Goal: Information Seeking & Learning: Learn about a topic

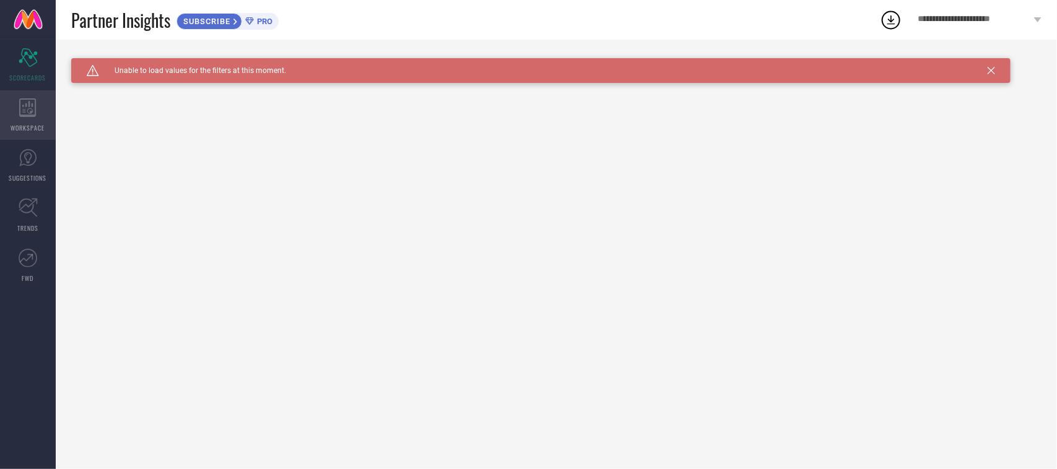
click at [28, 111] on icon at bounding box center [27, 107] width 17 height 19
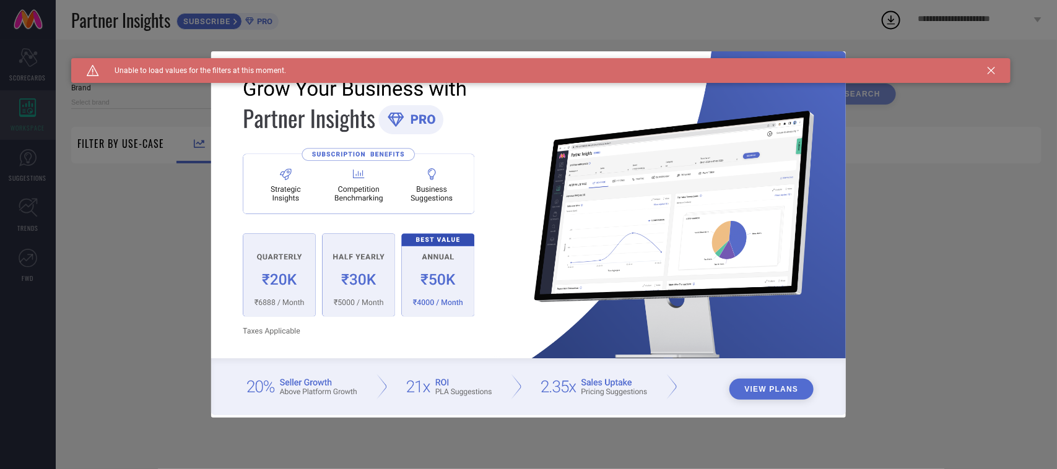
type input "1 STOP FASHION"
type input "All"
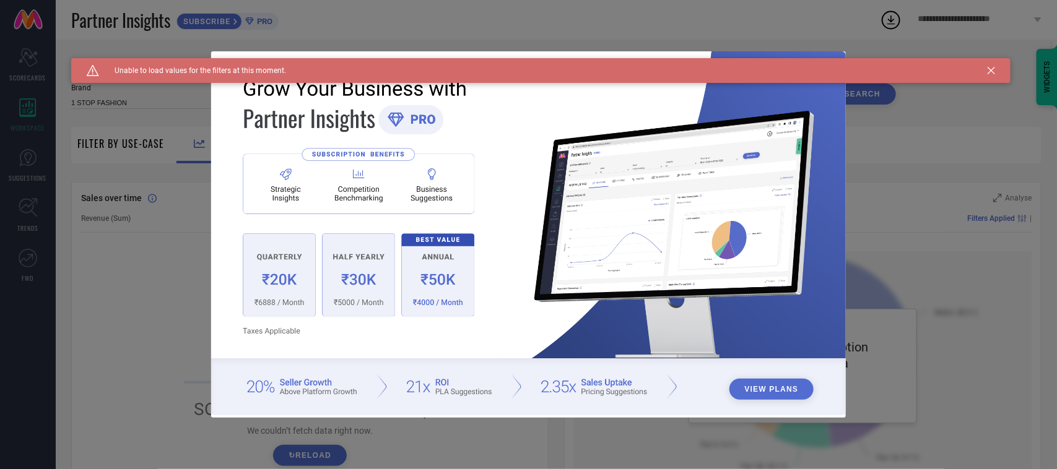
click at [994, 69] on icon at bounding box center [990, 70] width 7 height 7
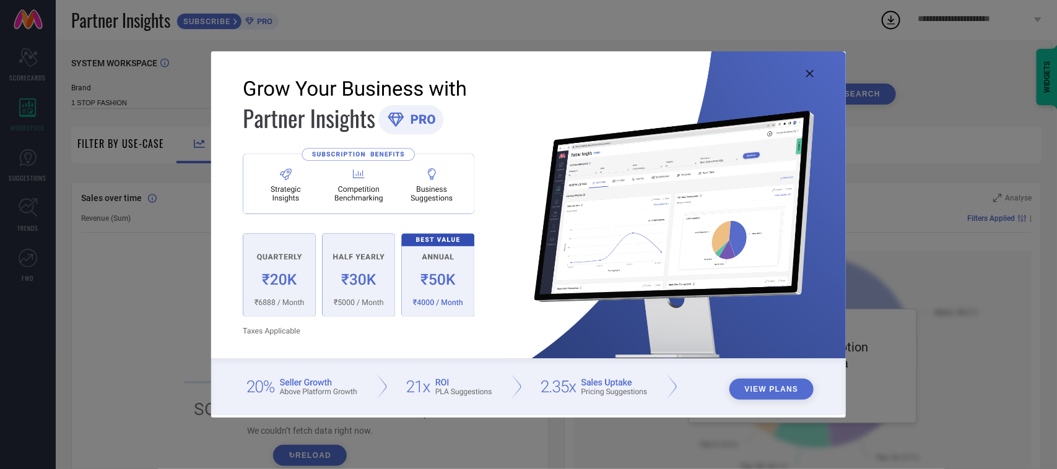
click at [502, 437] on div "View Plans" at bounding box center [528, 234] width 1057 height 469
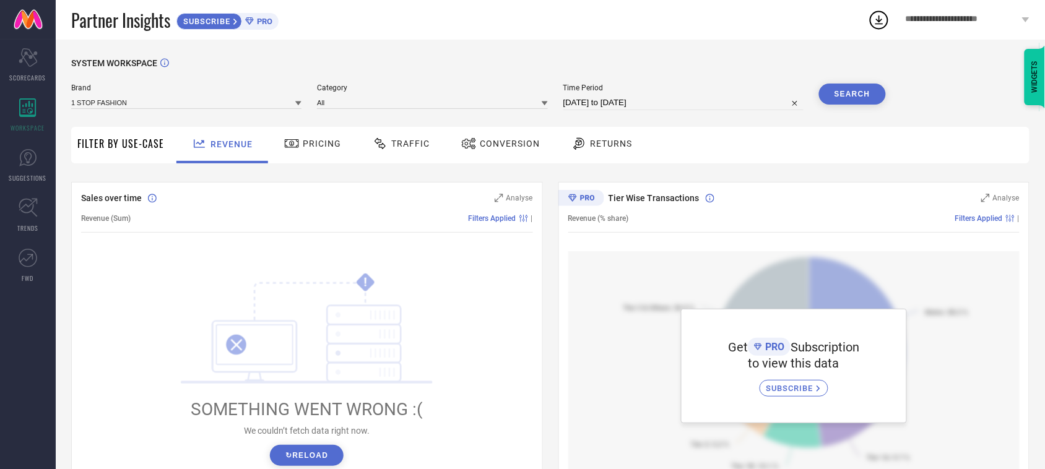
click at [310, 135] on div "Pricing" at bounding box center [312, 143] width 63 height 21
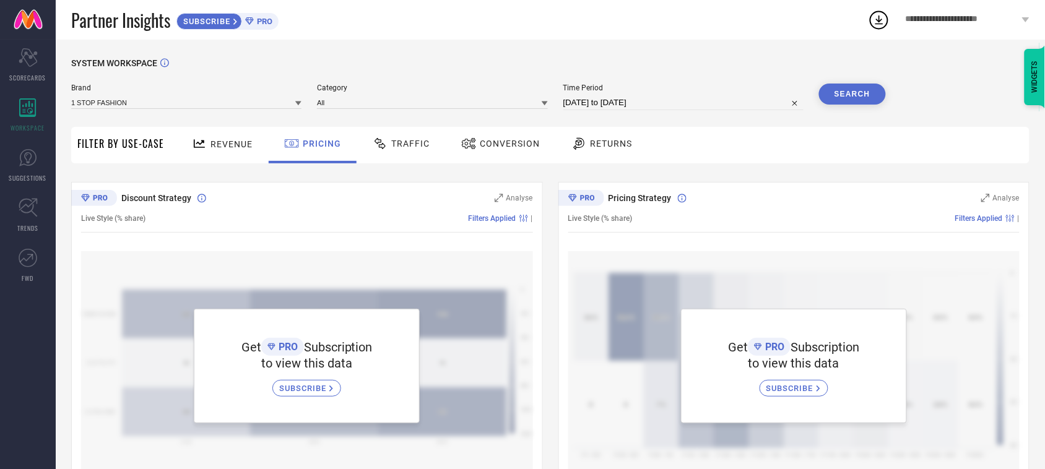
click at [384, 142] on icon at bounding box center [380, 143] width 15 height 15
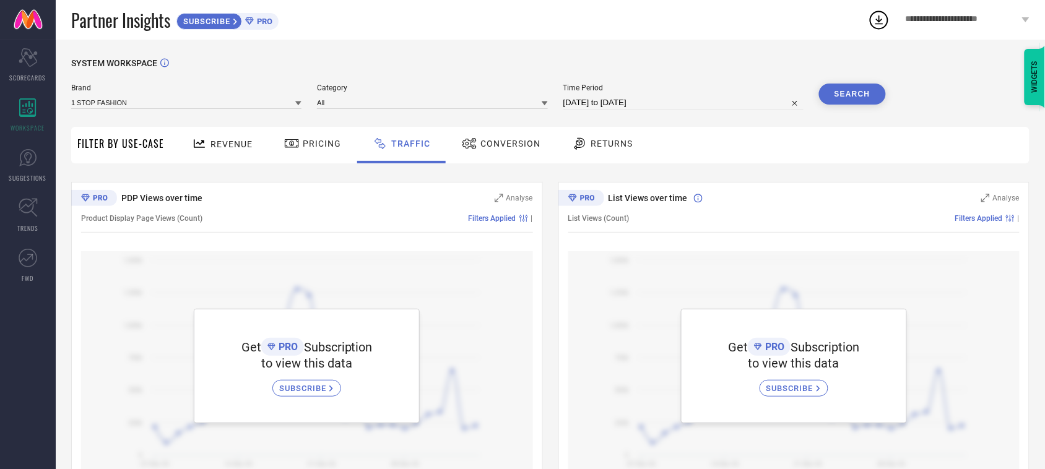
click at [520, 150] on div "Conversion" at bounding box center [501, 143] width 85 height 21
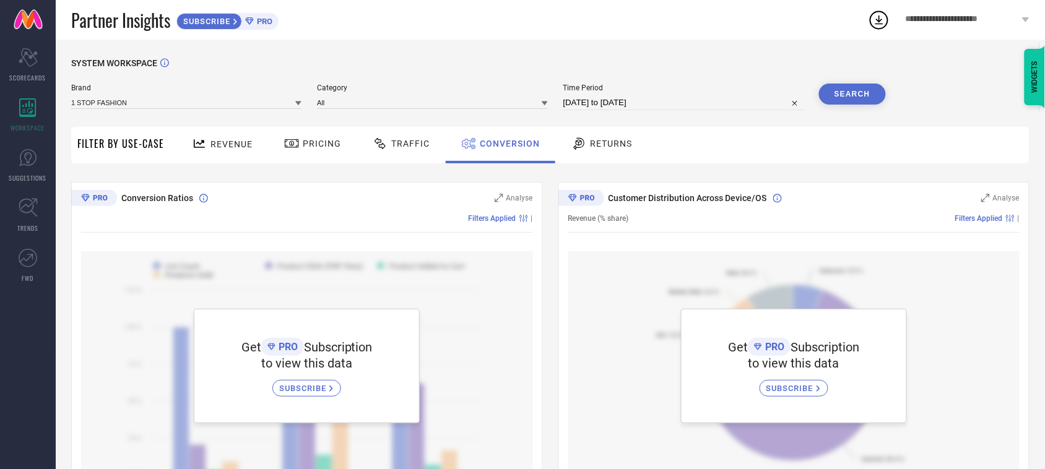
click at [599, 144] on span "Returns" at bounding box center [611, 144] width 42 height 10
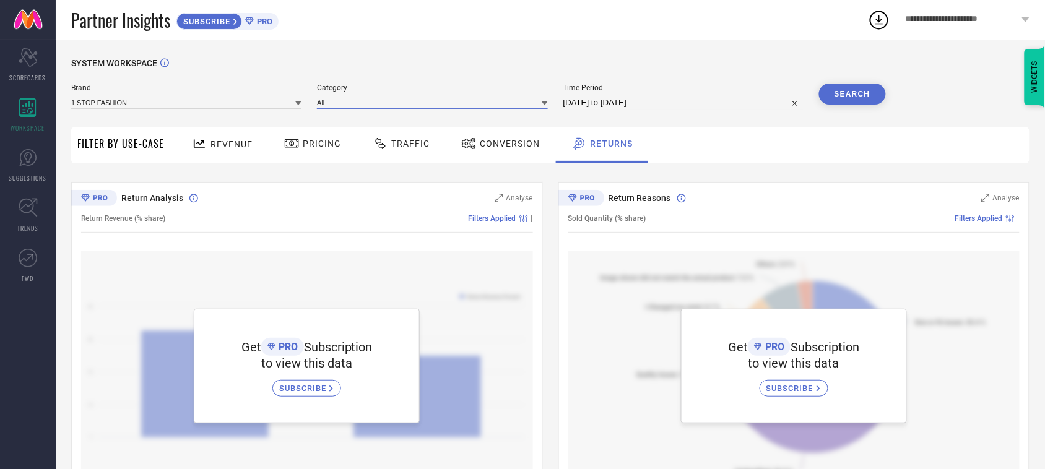
click at [376, 107] on input at bounding box center [432, 102] width 230 height 13
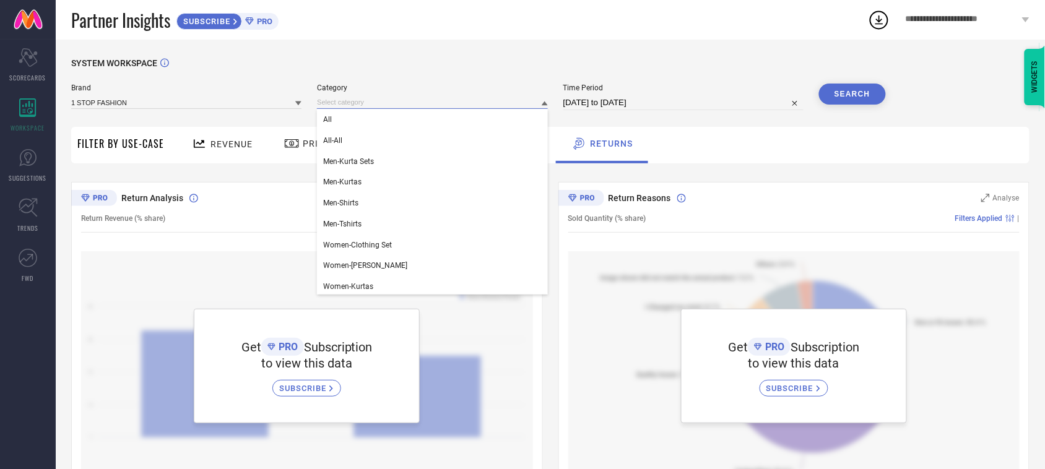
click at [376, 107] on input at bounding box center [432, 102] width 230 height 13
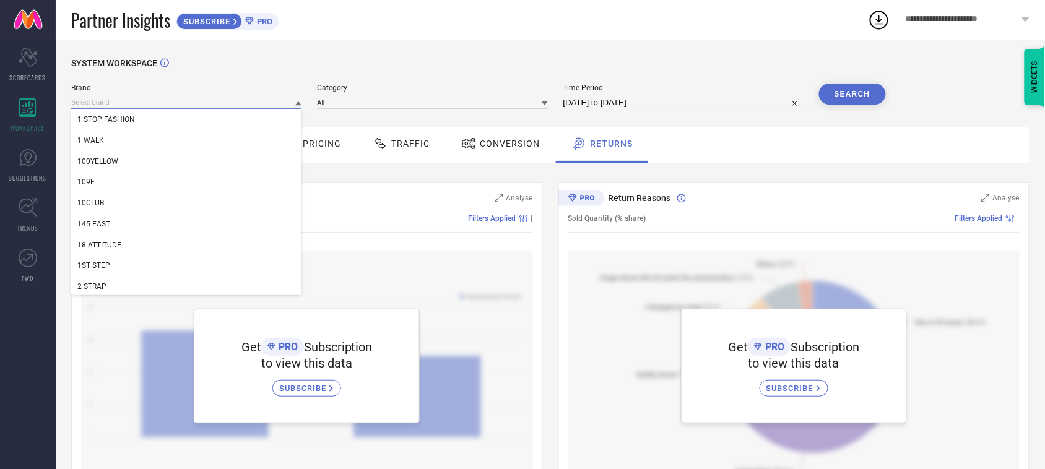
click at [236, 106] on input at bounding box center [186, 102] width 230 height 13
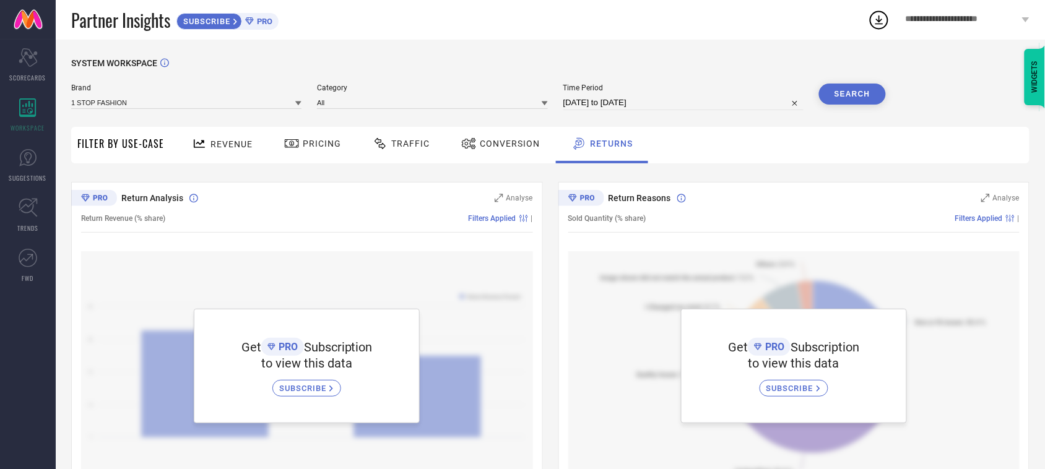
click at [254, 24] on icon at bounding box center [249, 21] width 9 height 8
click at [956, 20] on span "**********" at bounding box center [962, 19] width 113 height 11
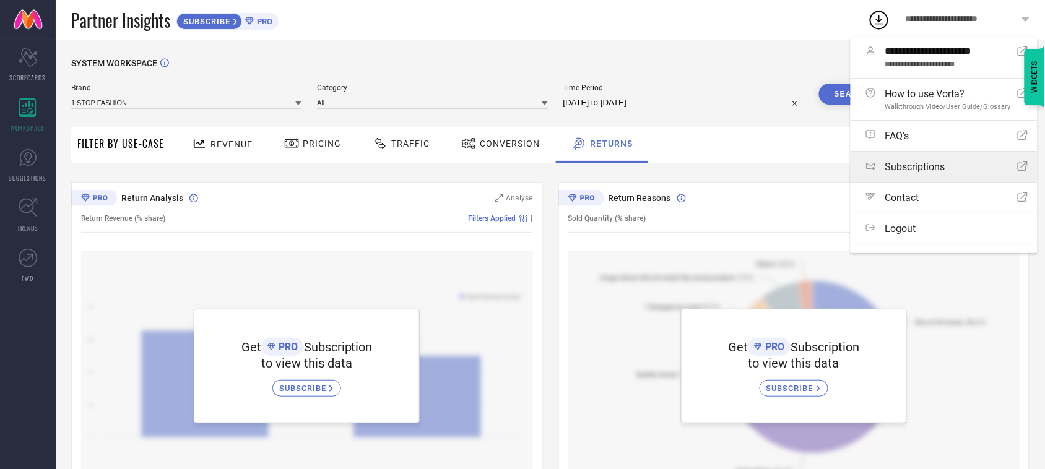
click at [963, 173] on div "Subscriptions Open Icon" at bounding box center [947, 167] width 162 height 12
